Goal: Transaction & Acquisition: Book appointment/travel/reservation

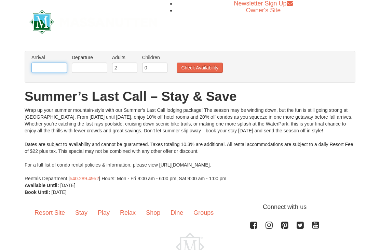
click at [47, 71] on input "text" at bounding box center [49, 67] width 36 height 10
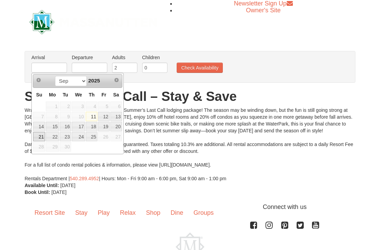
click at [39, 138] on link "21" at bounding box center [39, 137] width 12 height 10
type input "[DATE]"
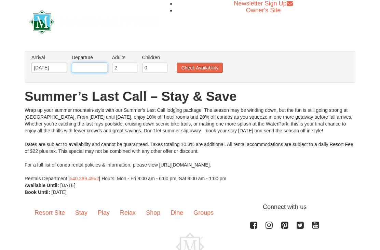
click at [96, 65] on input "text" at bounding box center [90, 67] width 36 height 10
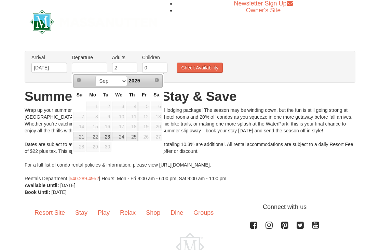
click at [109, 136] on link "23" at bounding box center [106, 137] width 12 height 10
type input "[DATE]"
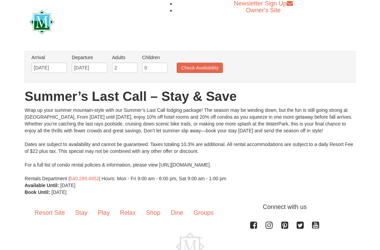
click at [376, 134] on div "× From: To: Adults: 2 Children: 0 Change Arrival Please format dates MM/DD/YYYY…" at bounding box center [190, 123] width 380 height 158
click at [204, 72] on button "Check Availability" at bounding box center [200, 67] width 46 height 10
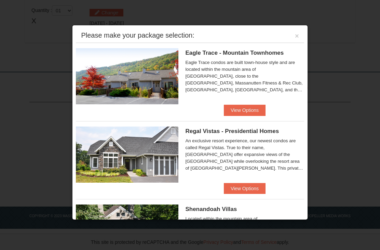
click at [296, 37] on button "×" at bounding box center [297, 35] width 4 height 7
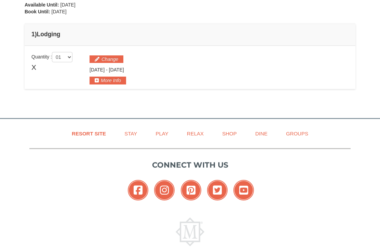
scroll to position [171, 0]
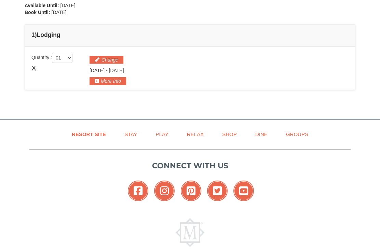
click at [115, 84] on button "More Info" at bounding box center [107, 81] width 37 height 8
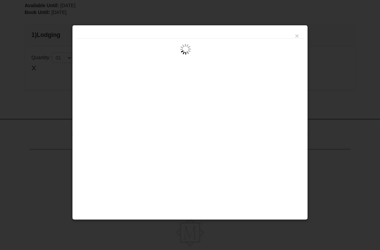
click at [295, 39] on button "×" at bounding box center [297, 35] width 4 height 7
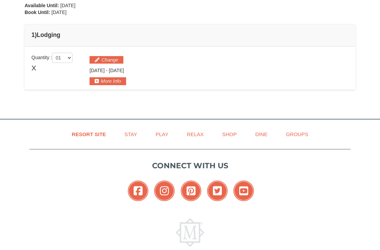
click at [111, 79] on button "More Info" at bounding box center [107, 81] width 37 height 8
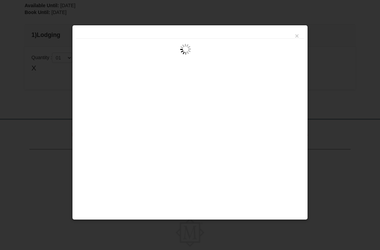
click at [295, 42] on div "×" at bounding box center [189, 122] width 235 height 195
click at [303, 33] on div "×" at bounding box center [190, 34] width 228 height 10
click at [298, 35] on button "×" at bounding box center [297, 35] width 4 height 7
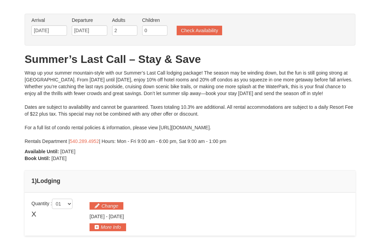
scroll to position [0, 0]
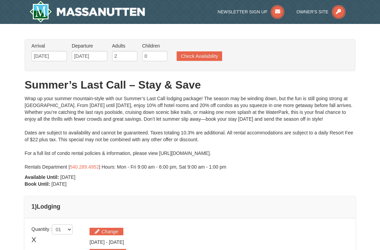
click at [208, 55] on button "Check Availability" at bounding box center [199, 56] width 45 height 10
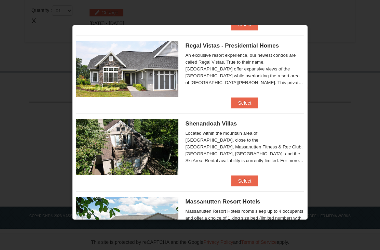
scroll to position [84, 0]
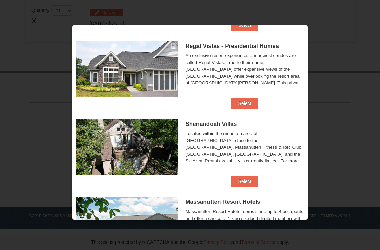
click at [292, 87] on div "Regal Vistas - Presidential Homes An exclusive resort experience, our newest co…" at bounding box center [244, 65] width 118 height 48
click at [291, 84] on div "An exclusive resort experience, our newest condos are called Regal Vistas. True…" at bounding box center [244, 69] width 118 height 34
click at [243, 104] on button "Select" at bounding box center [244, 103] width 27 height 11
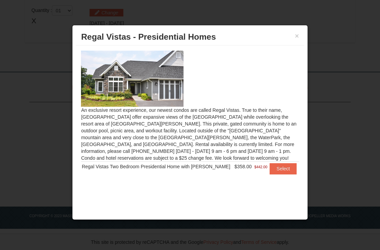
click at [295, 36] on button "×" at bounding box center [297, 35] width 4 height 7
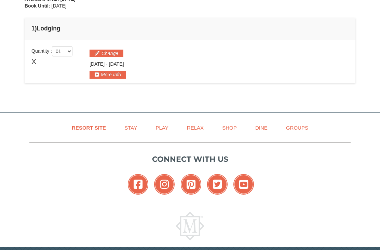
scroll to position [176, 0]
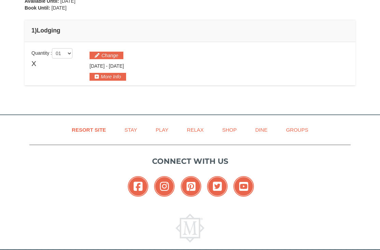
click at [115, 75] on button "More Info" at bounding box center [107, 77] width 37 height 8
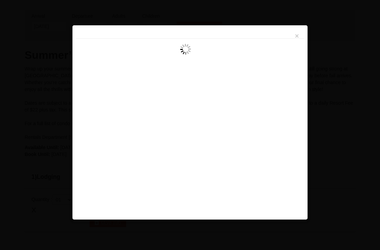
scroll to position [16, 0]
click at [298, 37] on button "×" at bounding box center [297, 35] width 4 height 7
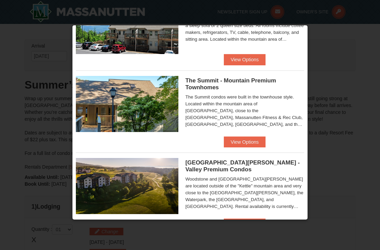
scroll to position [281, 0]
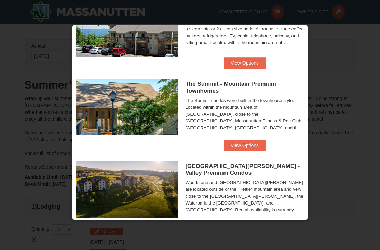
click at [252, 150] on button "View Options" at bounding box center [245, 145] width 42 height 11
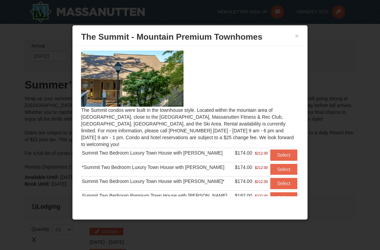
click at [298, 39] on button "×" at bounding box center [297, 35] width 4 height 7
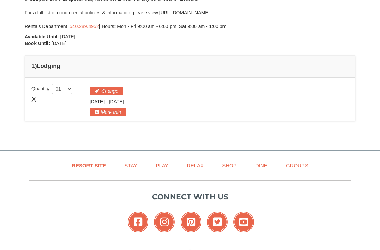
scroll to position [140, 0]
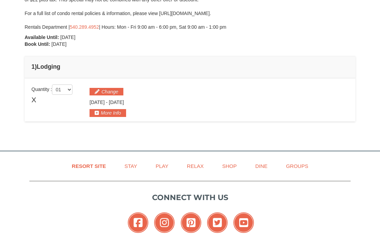
click at [115, 112] on button "More Info" at bounding box center [107, 113] width 37 height 8
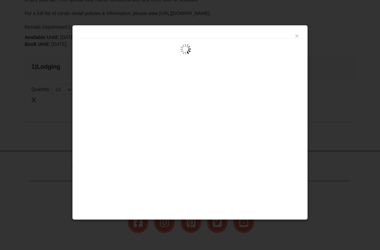
click at [298, 36] on button "×" at bounding box center [297, 35] width 4 height 7
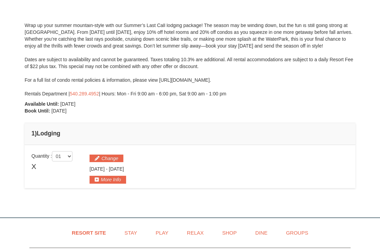
scroll to position [0, 0]
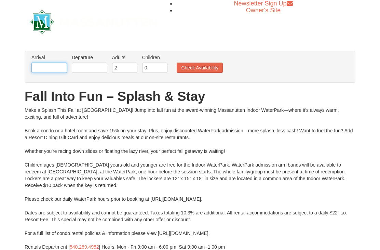
click at [54, 72] on input "text" at bounding box center [49, 67] width 36 height 10
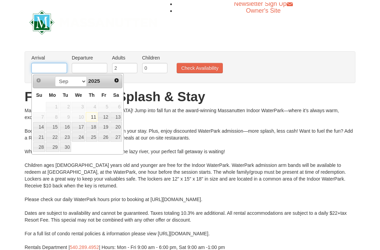
scroll to position [3, 0]
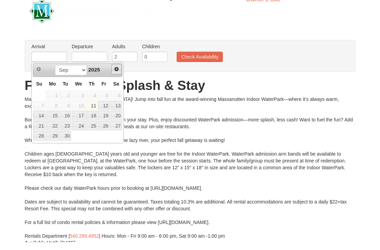
click at [117, 72] on link "Next" at bounding box center [116, 77] width 10 height 10
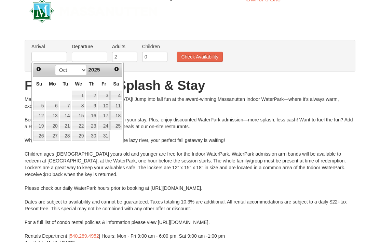
click at [40, 119] on link "12" at bounding box center [39, 124] width 12 height 10
type input "10/12/2025"
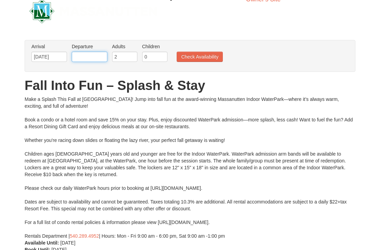
click at [93, 56] on input "text" at bounding box center [90, 57] width 36 height 10
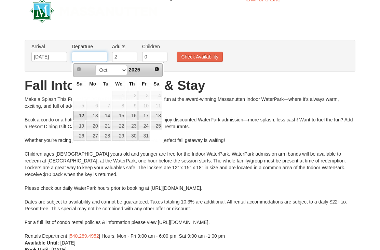
scroll to position [11, 0]
click at [108, 117] on link "14" at bounding box center [106, 116] width 12 height 10
type input "10/14/2025"
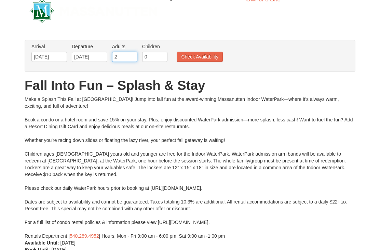
click at [129, 57] on input "2" at bounding box center [124, 57] width 25 height 10
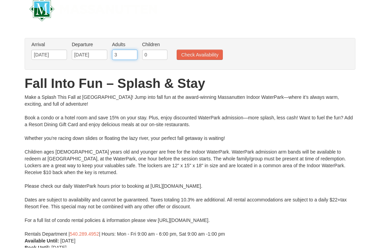
type input "3"
click at [155, 54] on input "0" at bounding box center [154, 57] width 25 height 10
type input "3"
click at [204, 57] on button "Check Availability" at bounding box center [200, 57] width 46 height 10
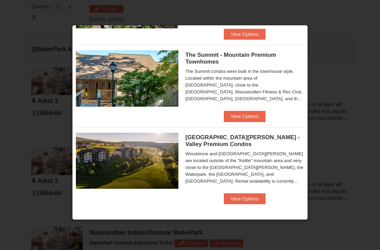
scroll to position [233, 0]
click at [251, 200] on button "View Options" at bounding box center [245, 198] width 42 height 11
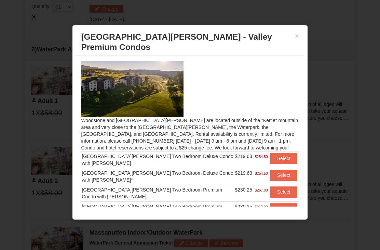
click at [288, 186] on button "Select" at bounding box center [283, 191] width 27 height 11
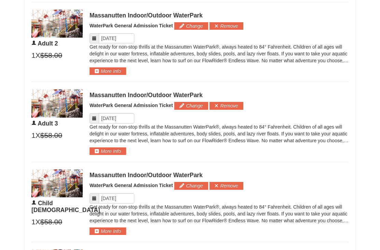
scroll to position [453, 0]
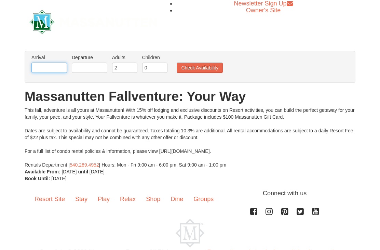
click at [51, 71] on input "text" at bounding box center [49, 67] width 36 height 10
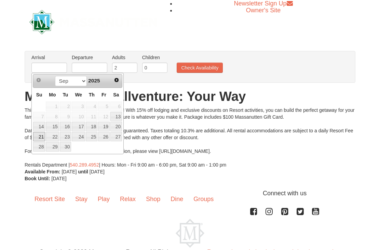
click at [36, 140] on link "21" at bounding box center [39, 137] width 12 height 10
type input "[DATE]"
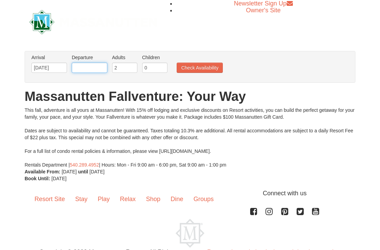
click at [94, 65] on input "text" at bounding box center [90, 67] width 36 height 10
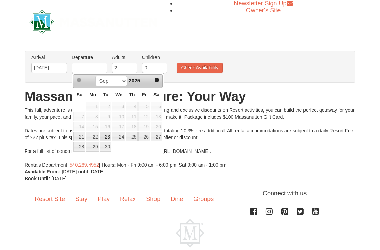
click at [108, 140] on link "23" at bounding box center [106, 137] width 12 height 10
type input "[DATE]"
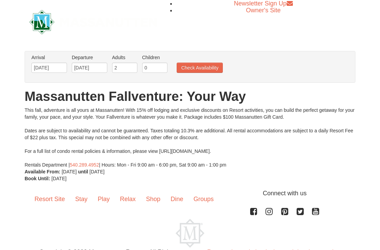
click at [212, 68] on button "Check Availability" at bounding box center [200, 67] width 46 height 10
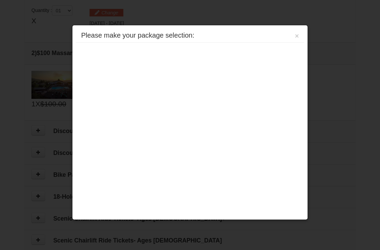
scroll to position [209, 0]
